Goal: Navigation & Orientation: Find specific page/section

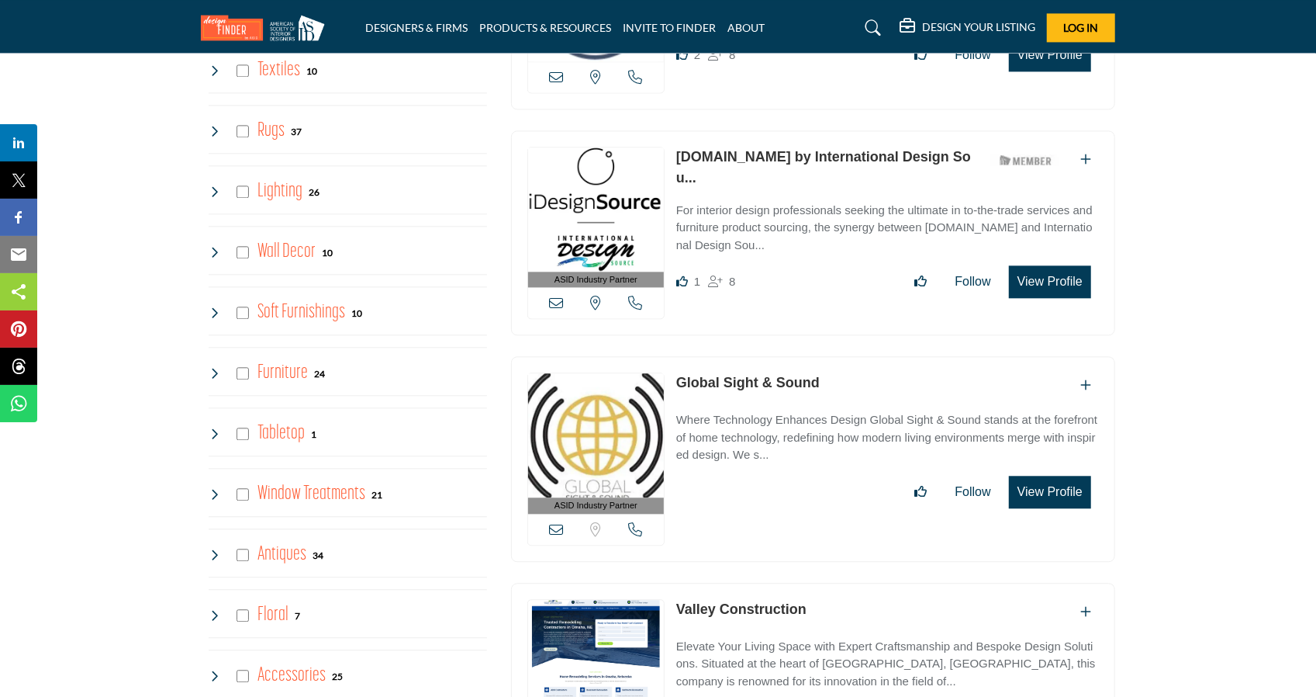
scroll to position [2327, 0]
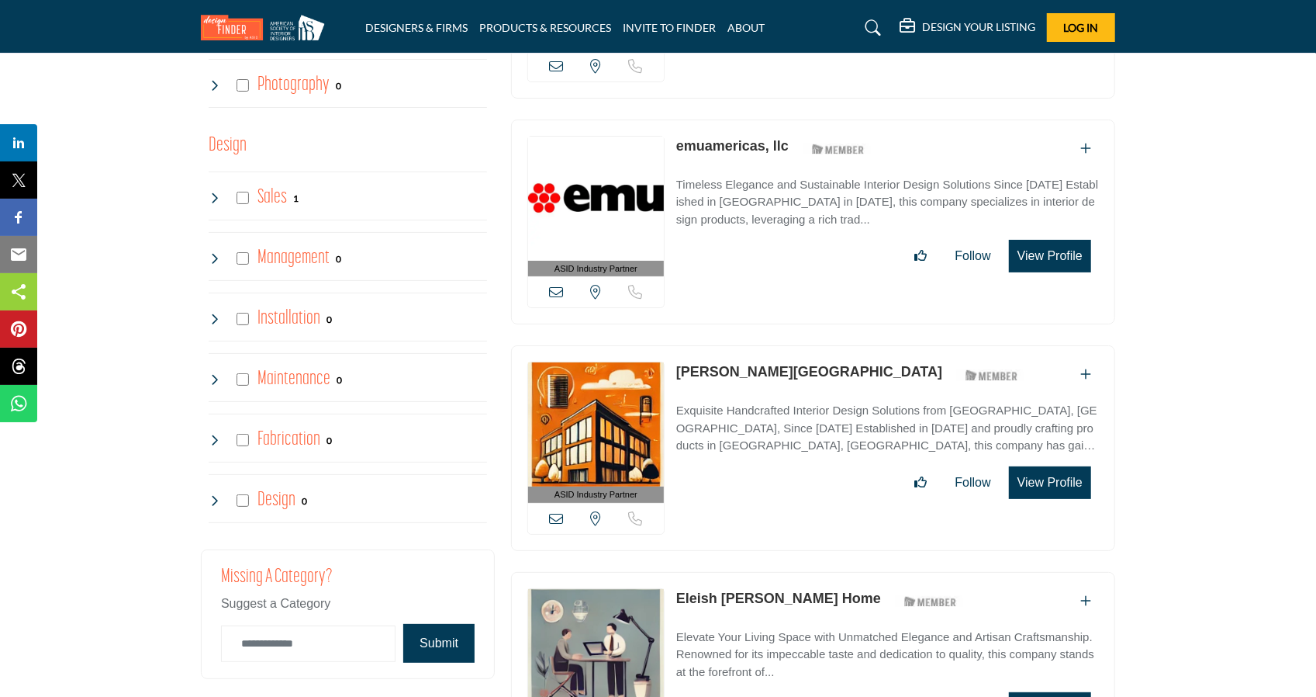
scroll to position [4033, 0]
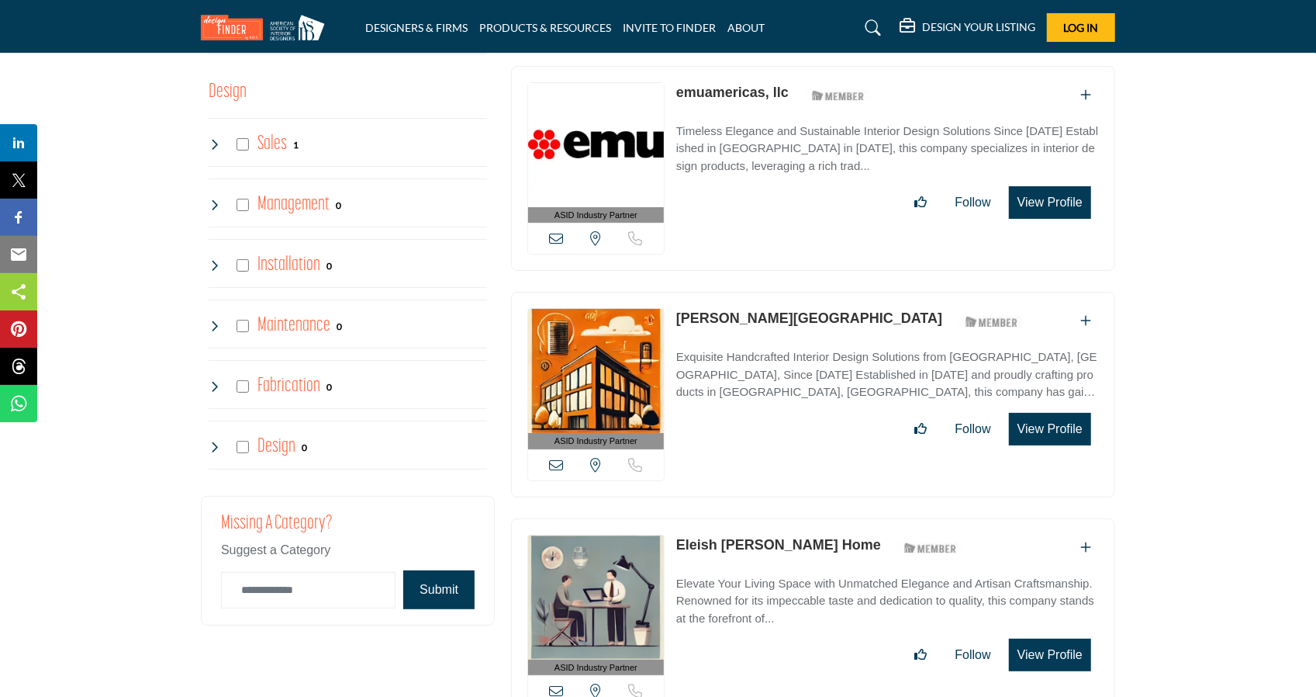
click at [216, 380] on icon at bounding box center [215, 386] width 12 height 12
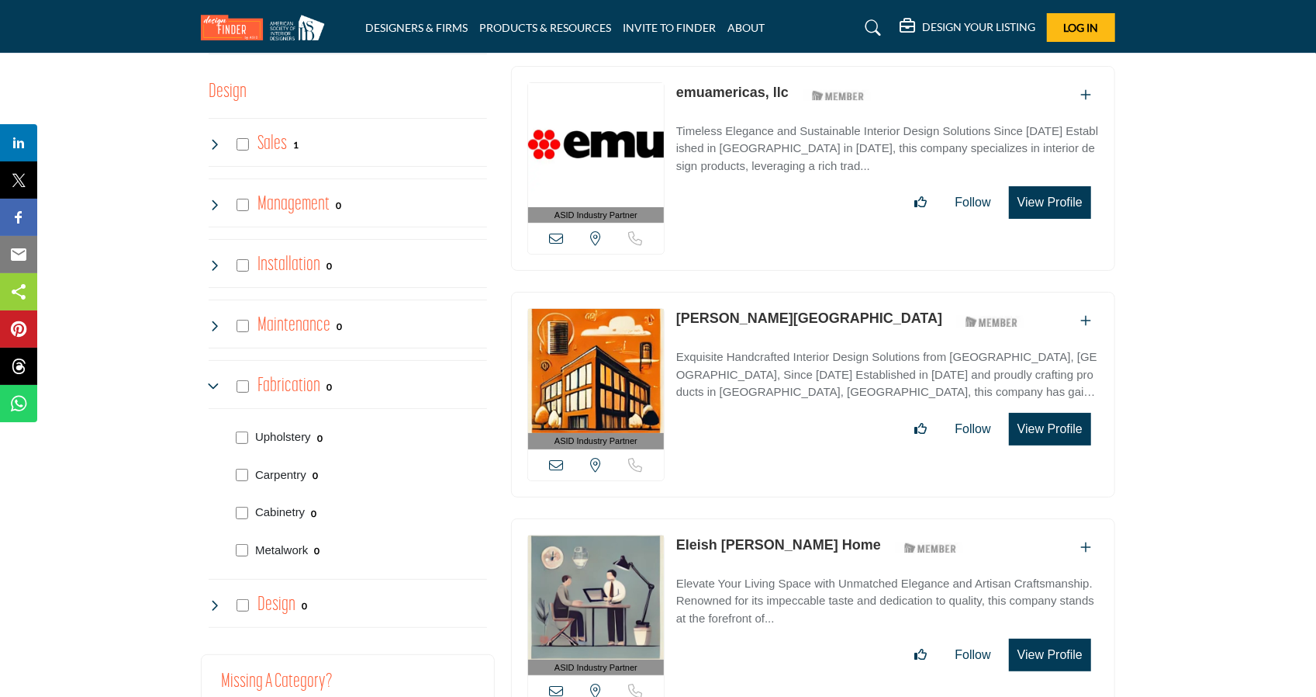
scroll to position [4188, 0]
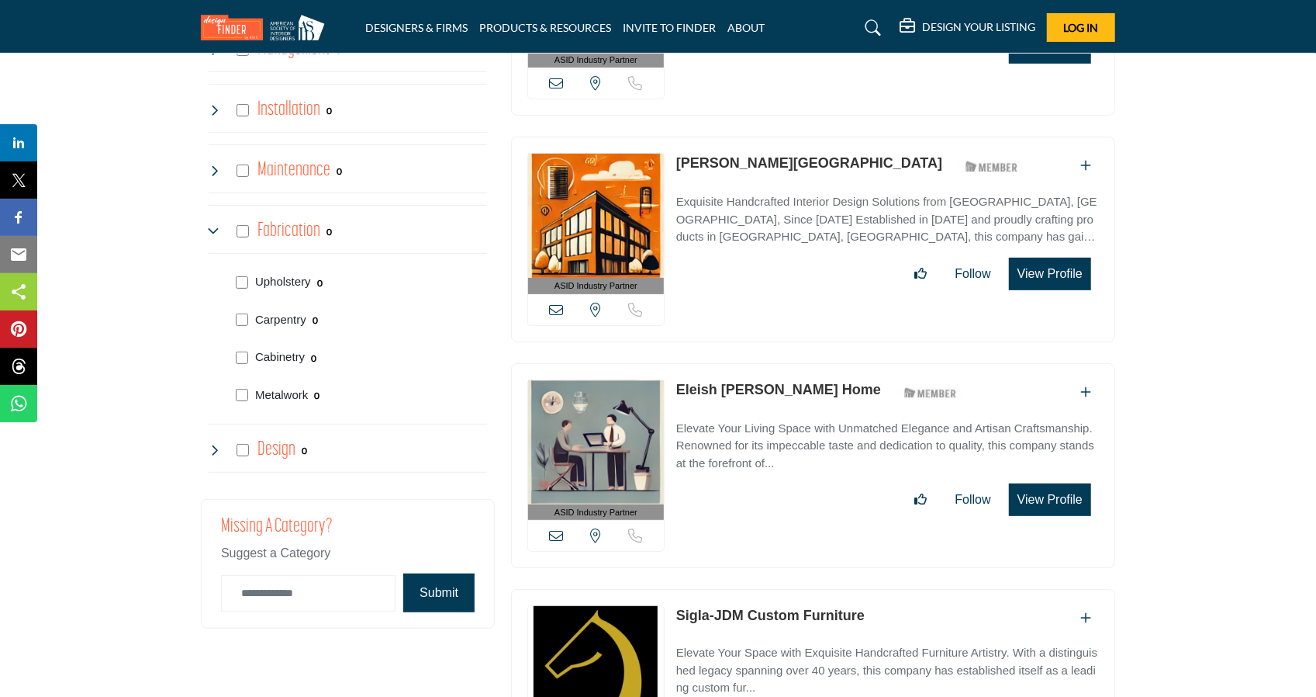
click at [217, 444] on icon at bounding box center [215, 450] width 12 height 12
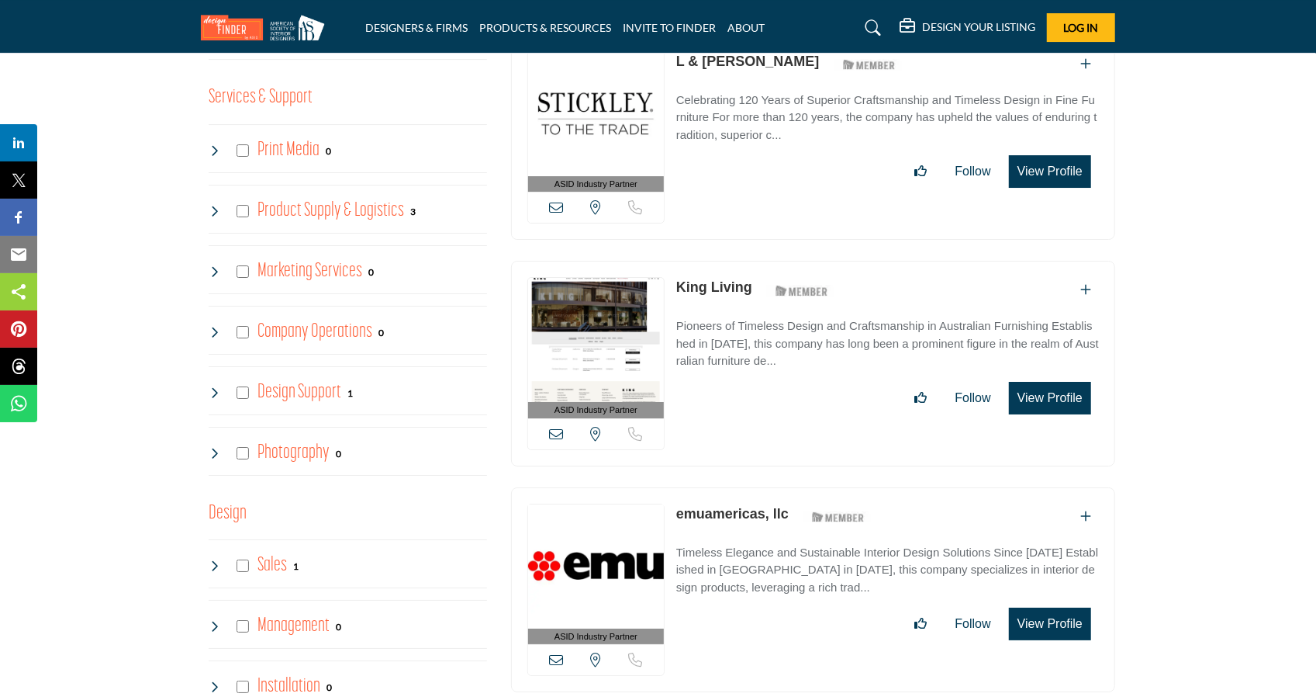
scroll to position [3568, 0]
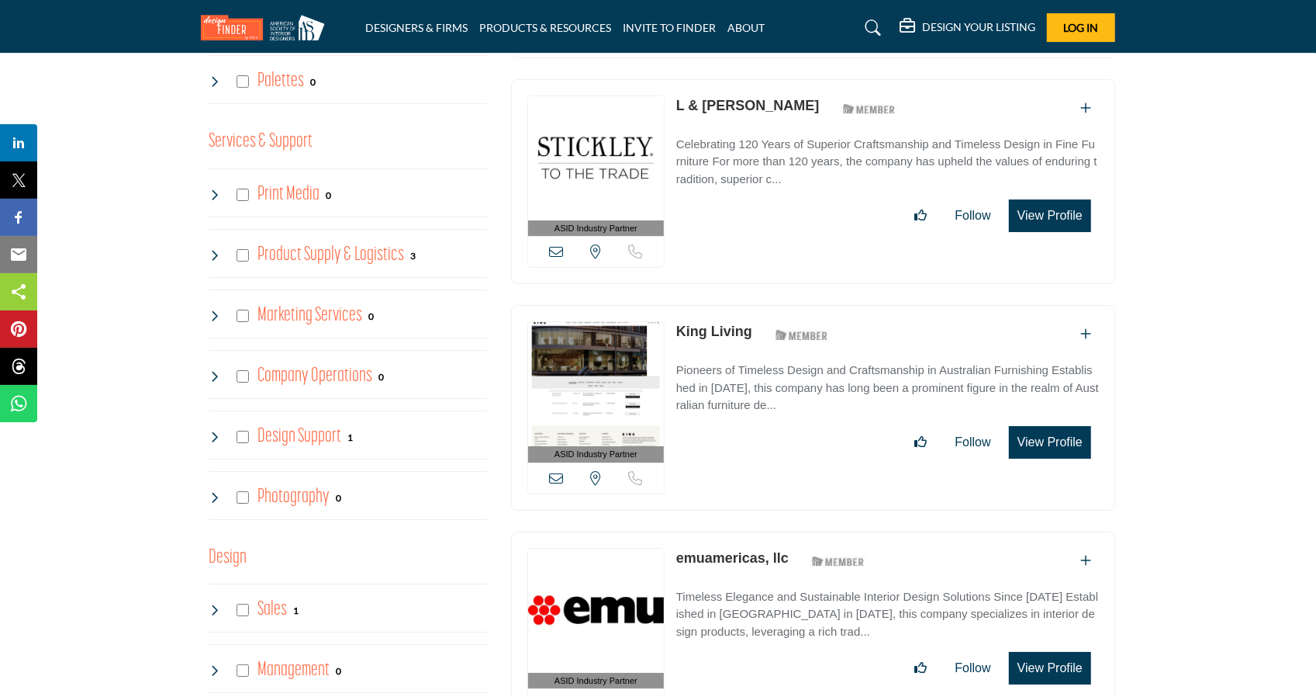
click at [213, 430] on icon at bounding box center [215, 436] width 12 height 12
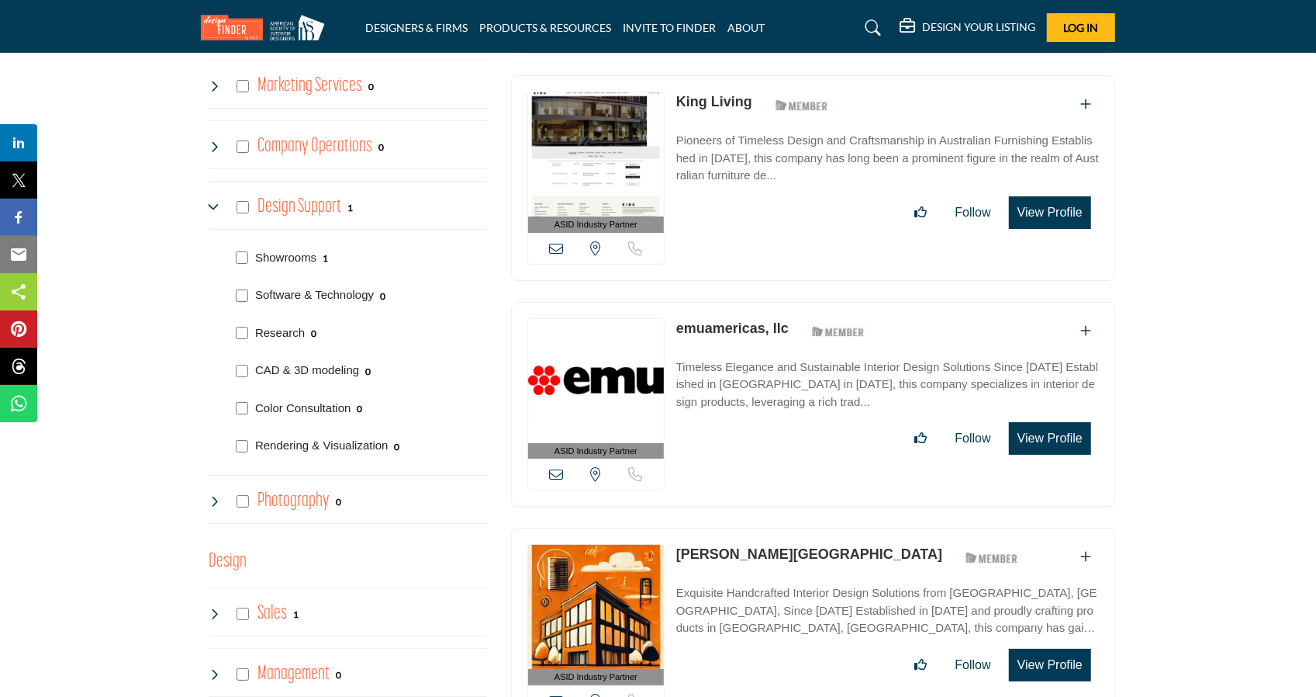
scroll to position [3801, 0]
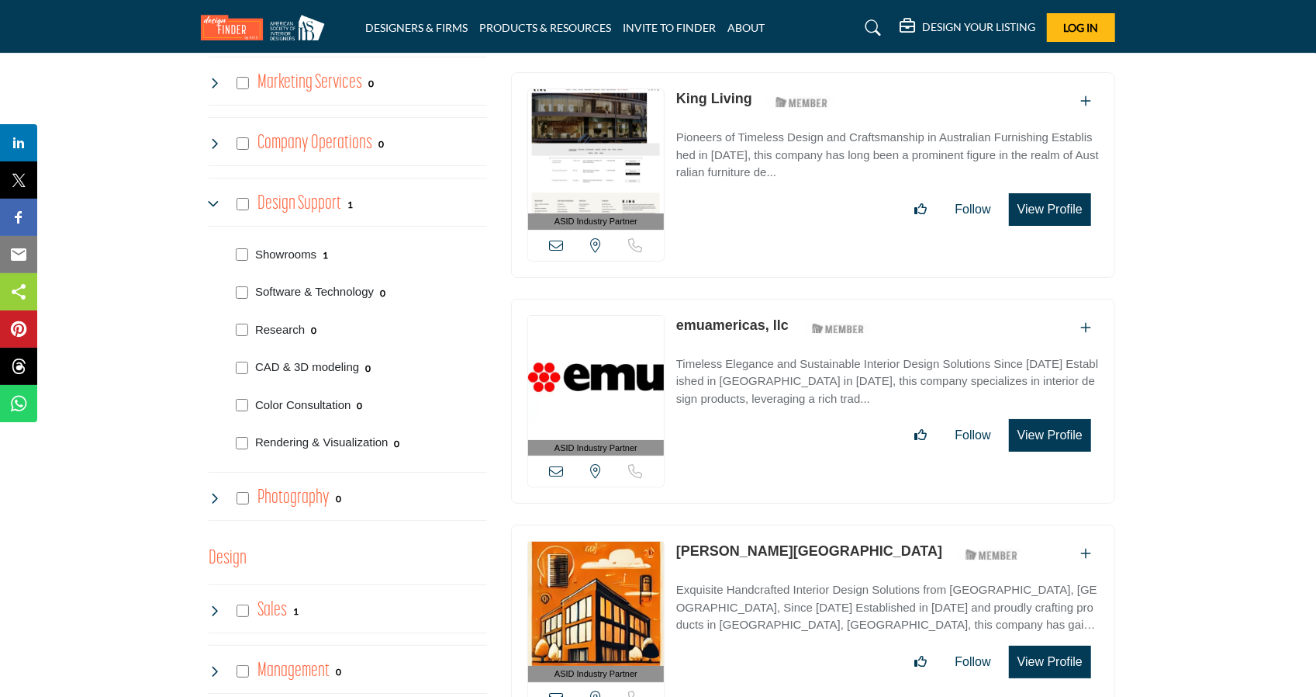
click at [213, 492] on icon at bounding box center [215, 498] width 12 height 12
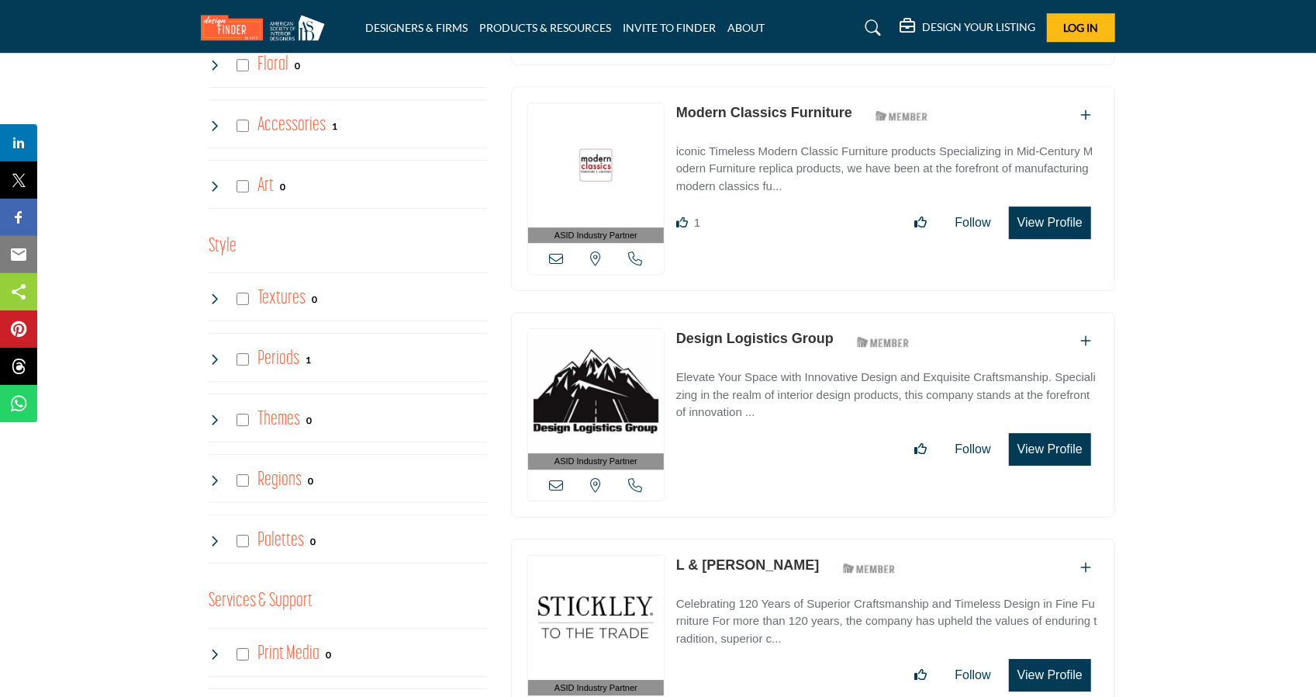
scroll to position [3103, 0]
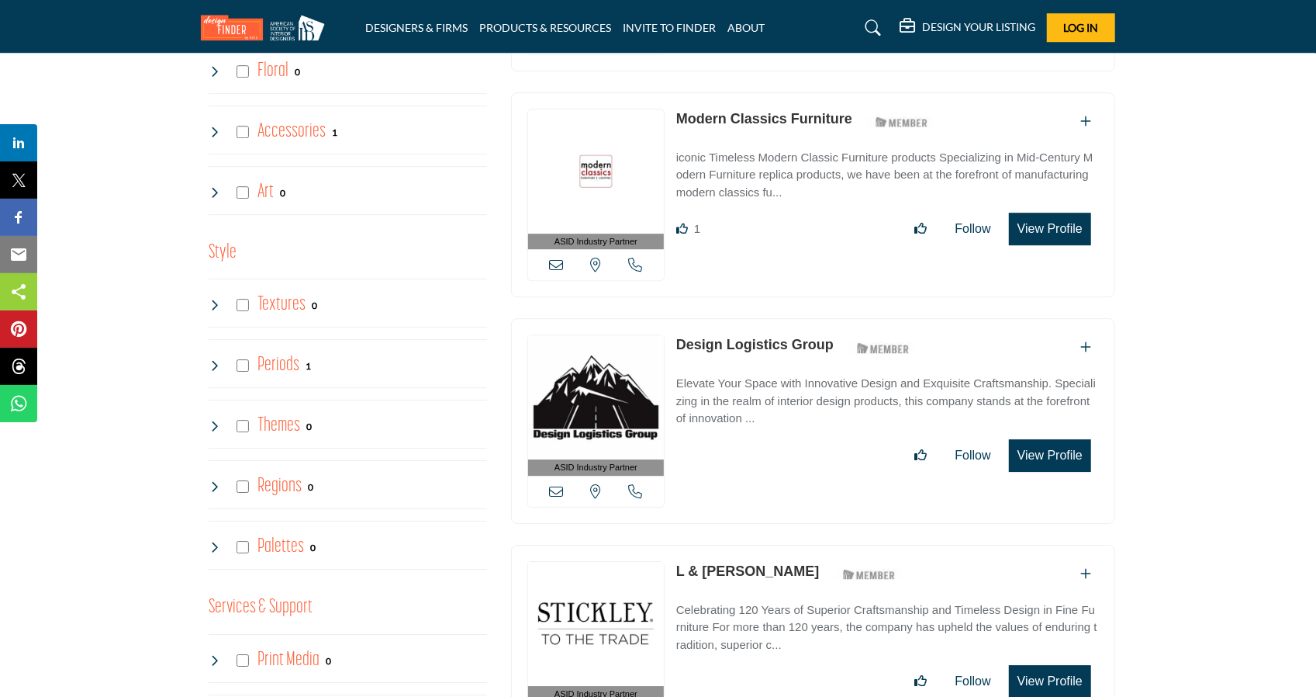
click at [210, 299] on icon at bounding box center [215, 305] width 12 height 12
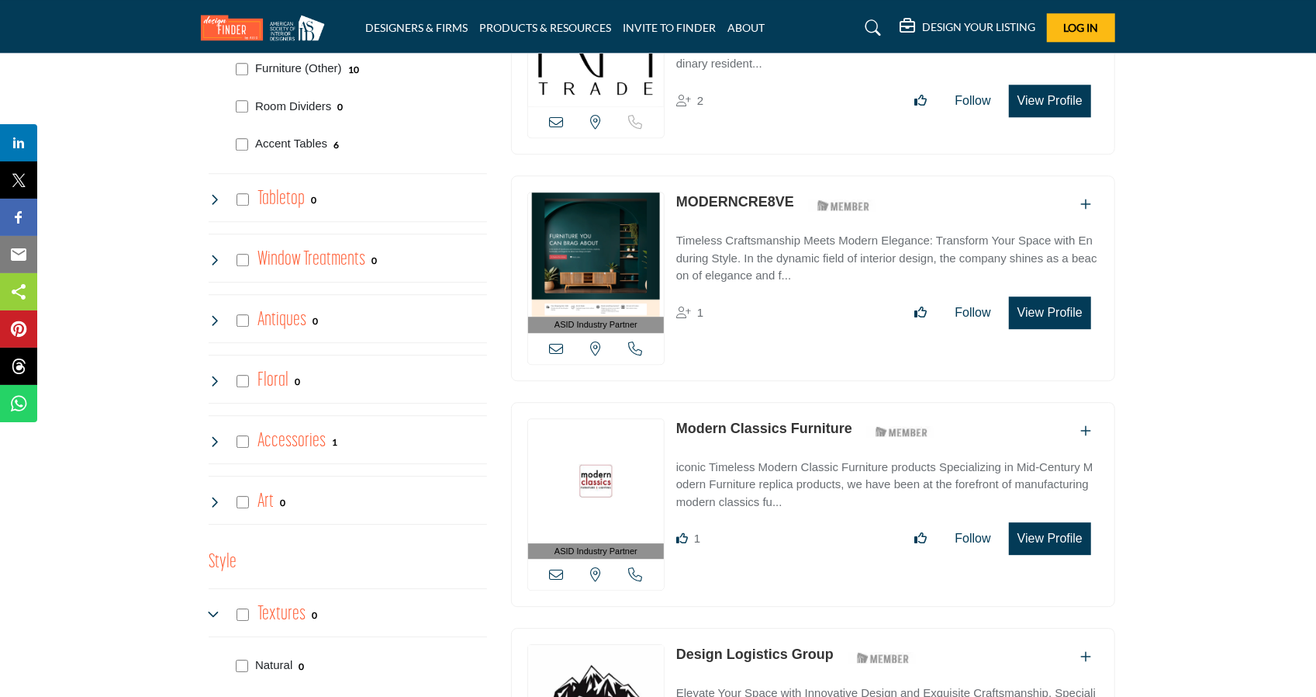
scroll to position [2792, 0]
click at [215, 254] on icon at bounding box center [215, 260] width 12 height 12
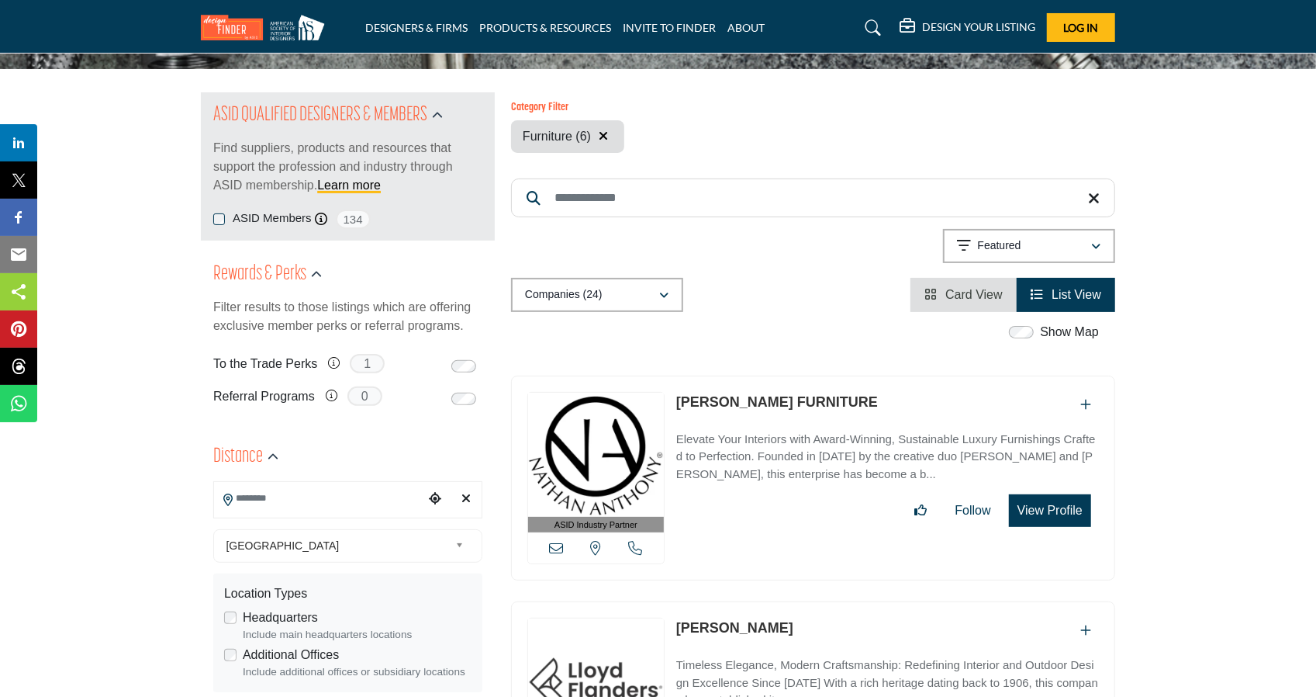
scroll to position [0, 0]
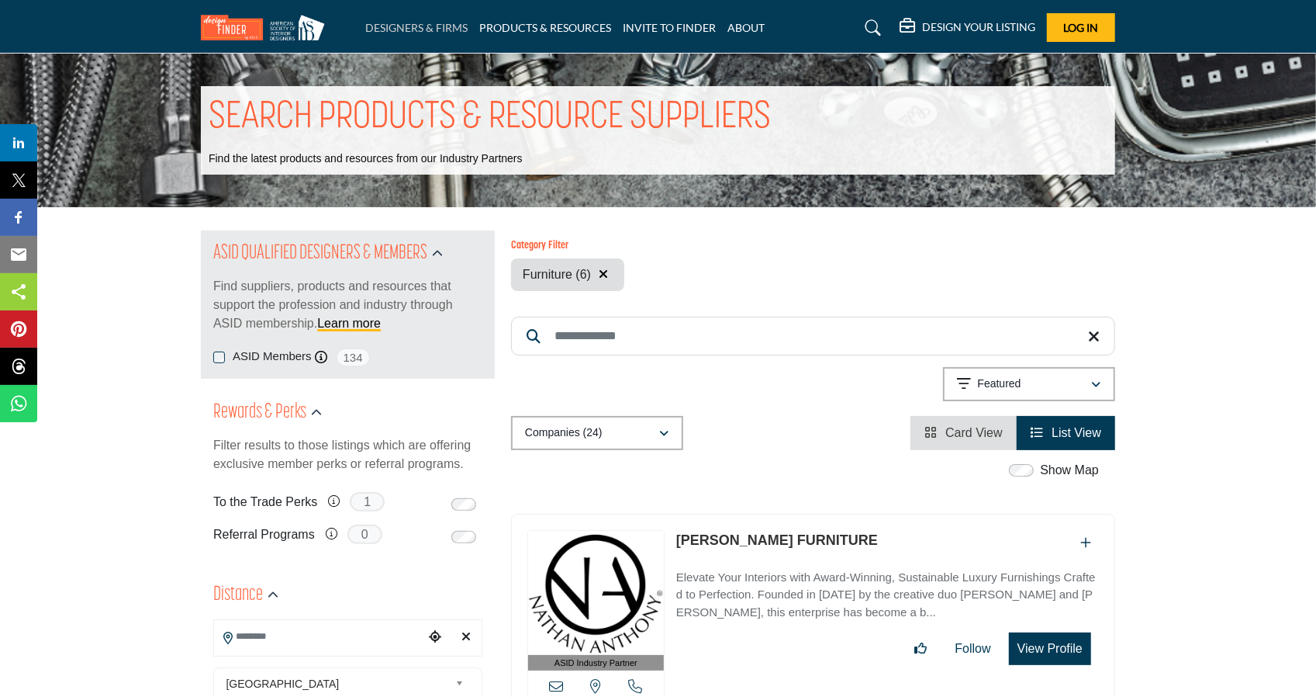
click at [431, 29] on link "DESIGNERS & FIRMS" at bounding box center [416, 27] width 102 height 13
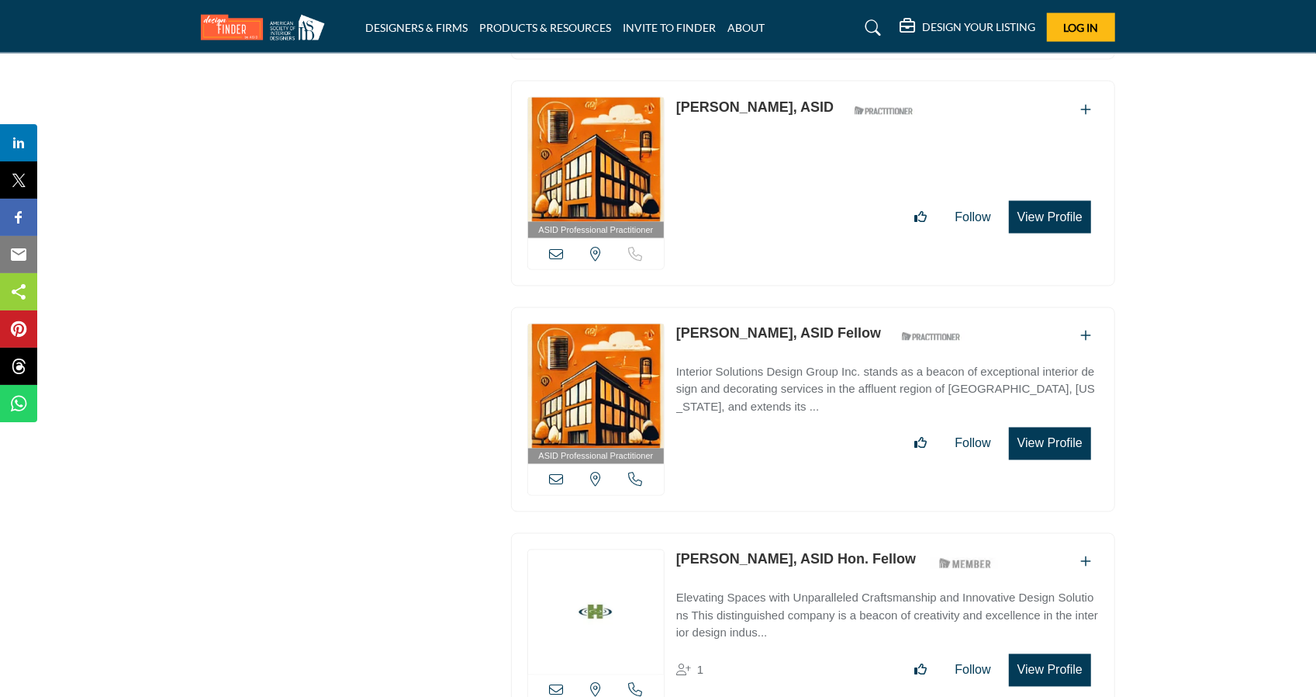
scroll to position [17452, 0]
